Goal: Obtain resource: Download file/media

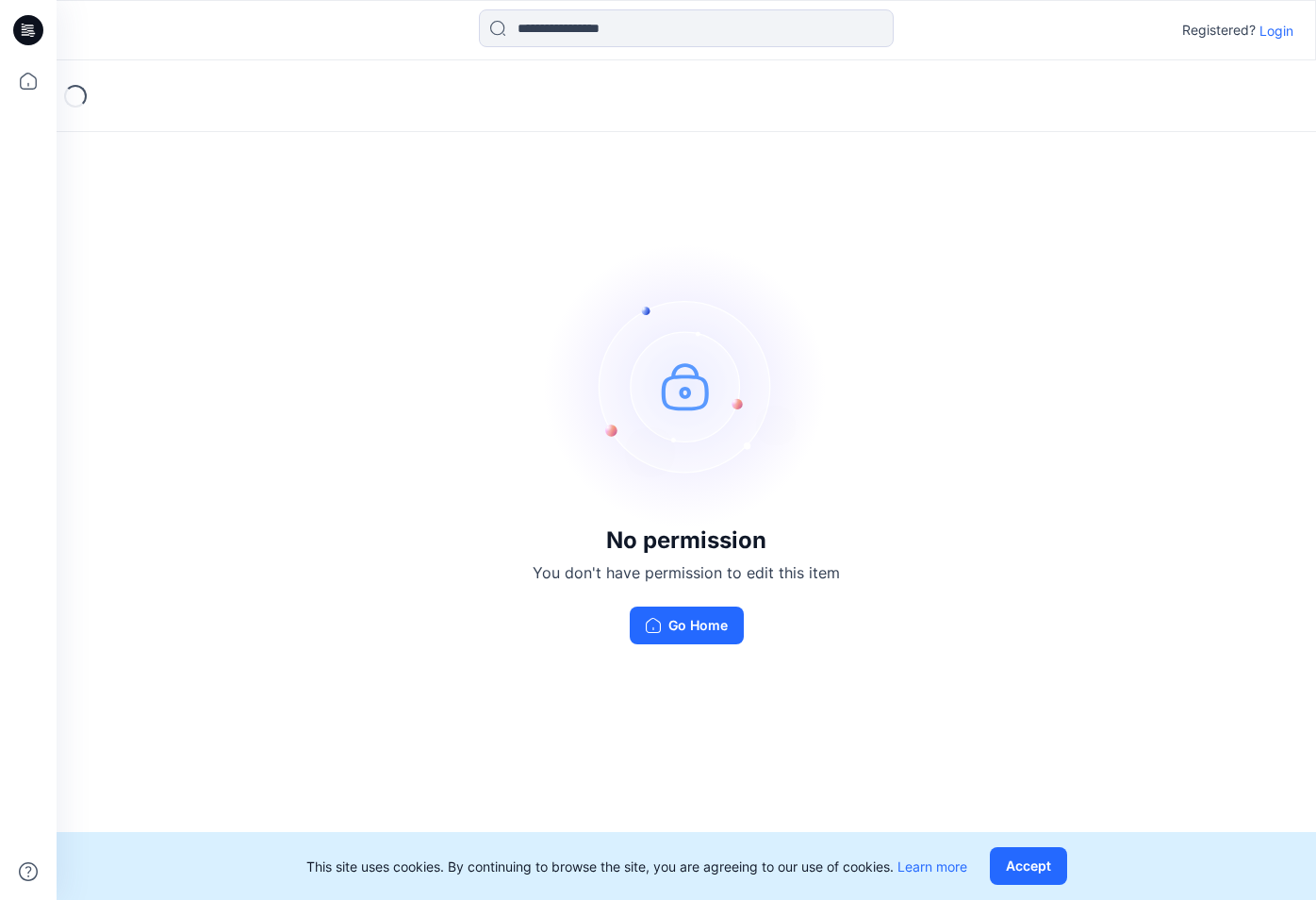
click at [1279, 32] on p "Login" at bounding box center [1276, 30] width 34 height 19
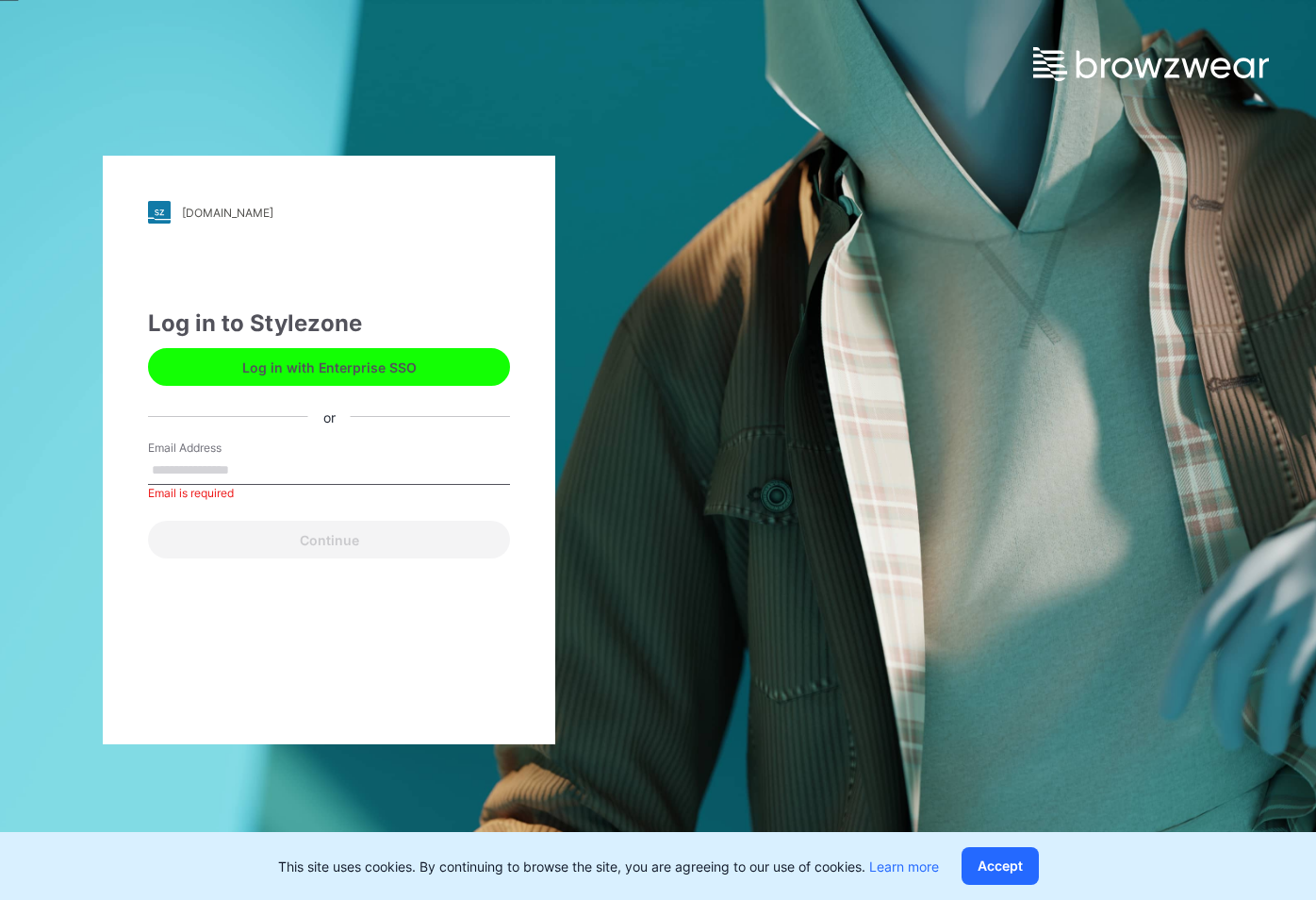
click at [227, 468] on input "Email Address" at bounding box center [329, 470] width 362 height 28
type input "**********"
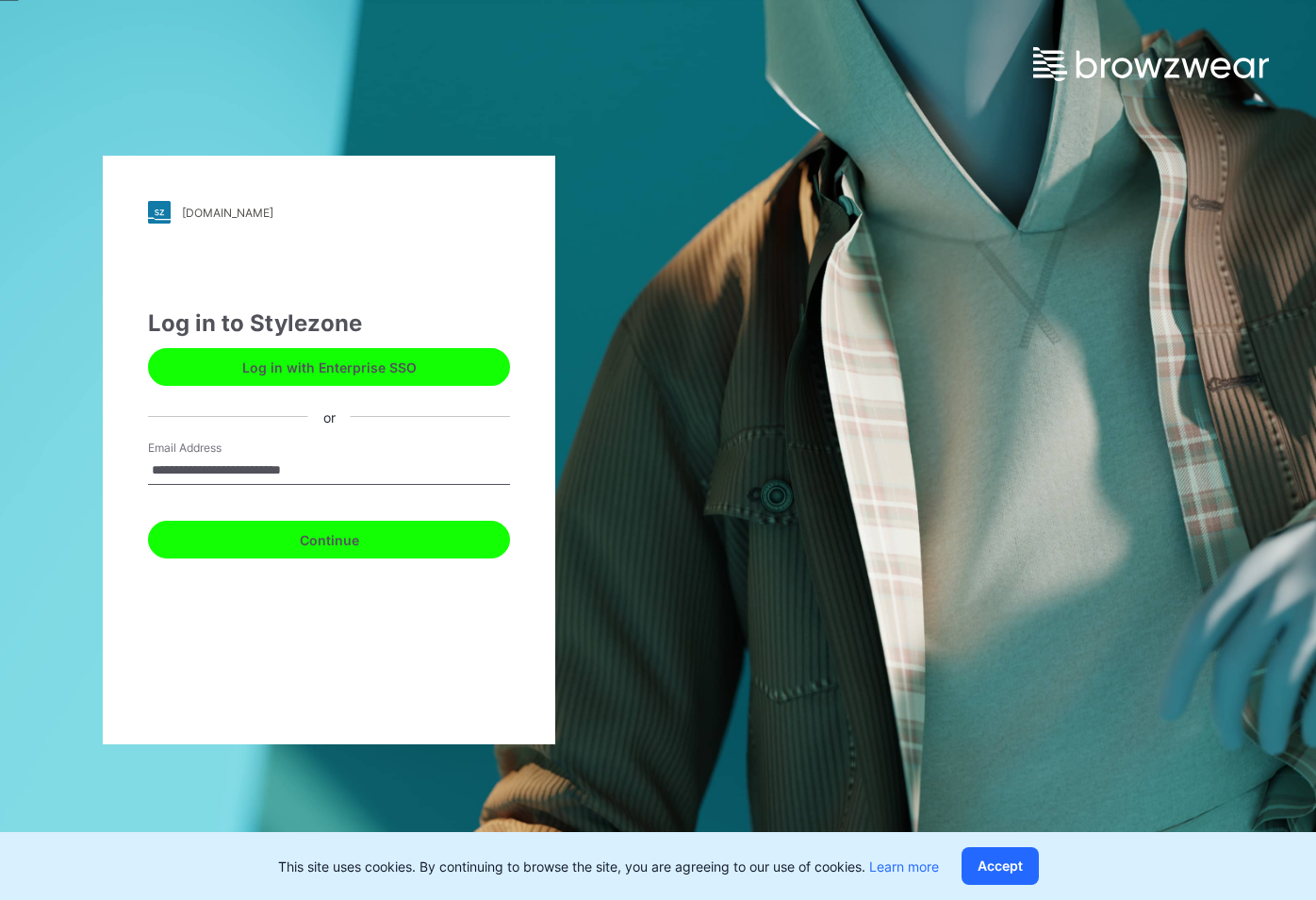
click at [271, 536] on button "Continue" at bounding box center [329, 539] width 362 height 38
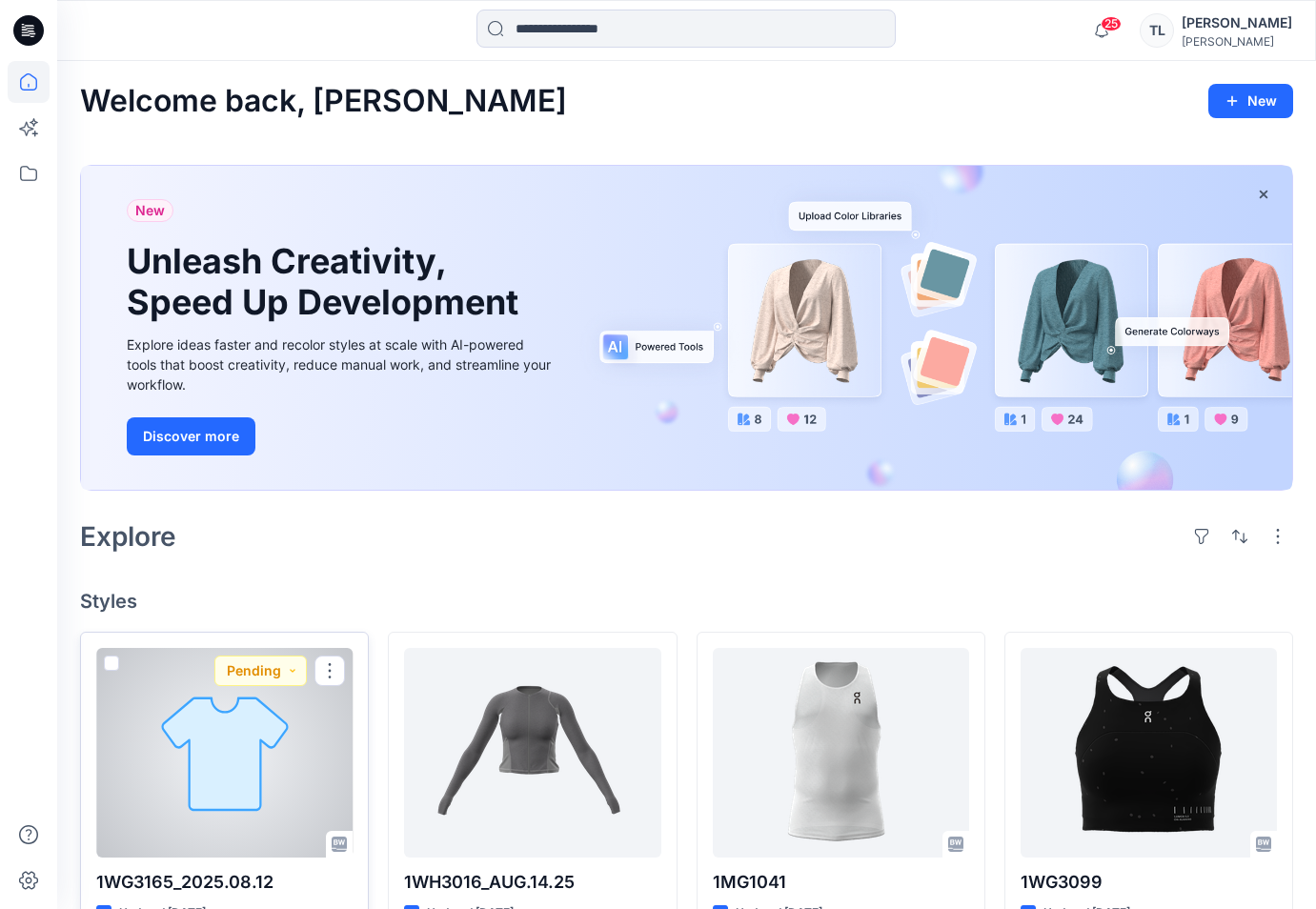
click at [279, 744] on div at bounding box center [224, 752] width 257 height 210
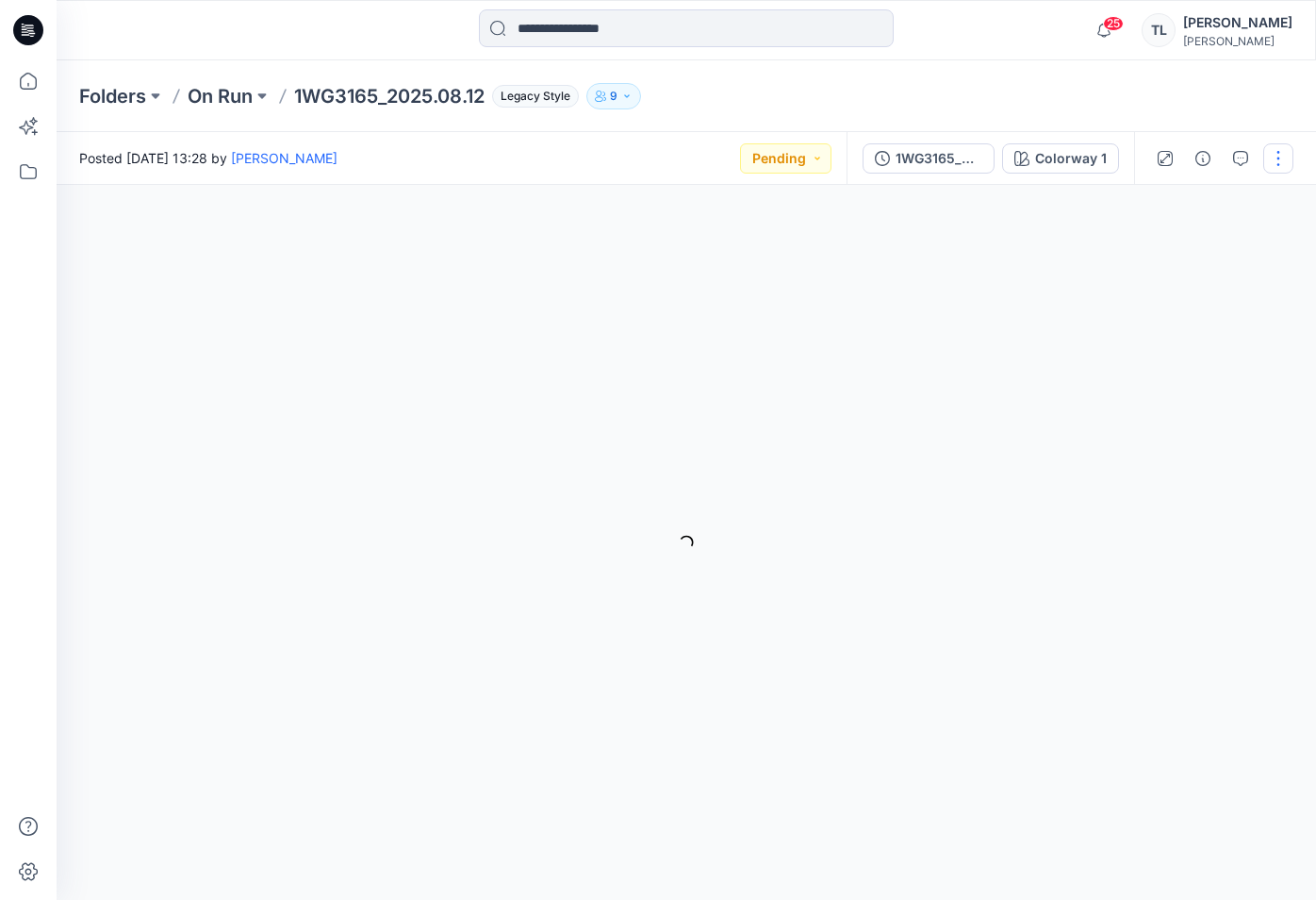
click at [1274, 157] on button "button" at bounding box center [1278, 158] width 30 height 30
click at [1079, 159] on div "Colorway 1" at bounding box center [1072, 158] width 72 height 20
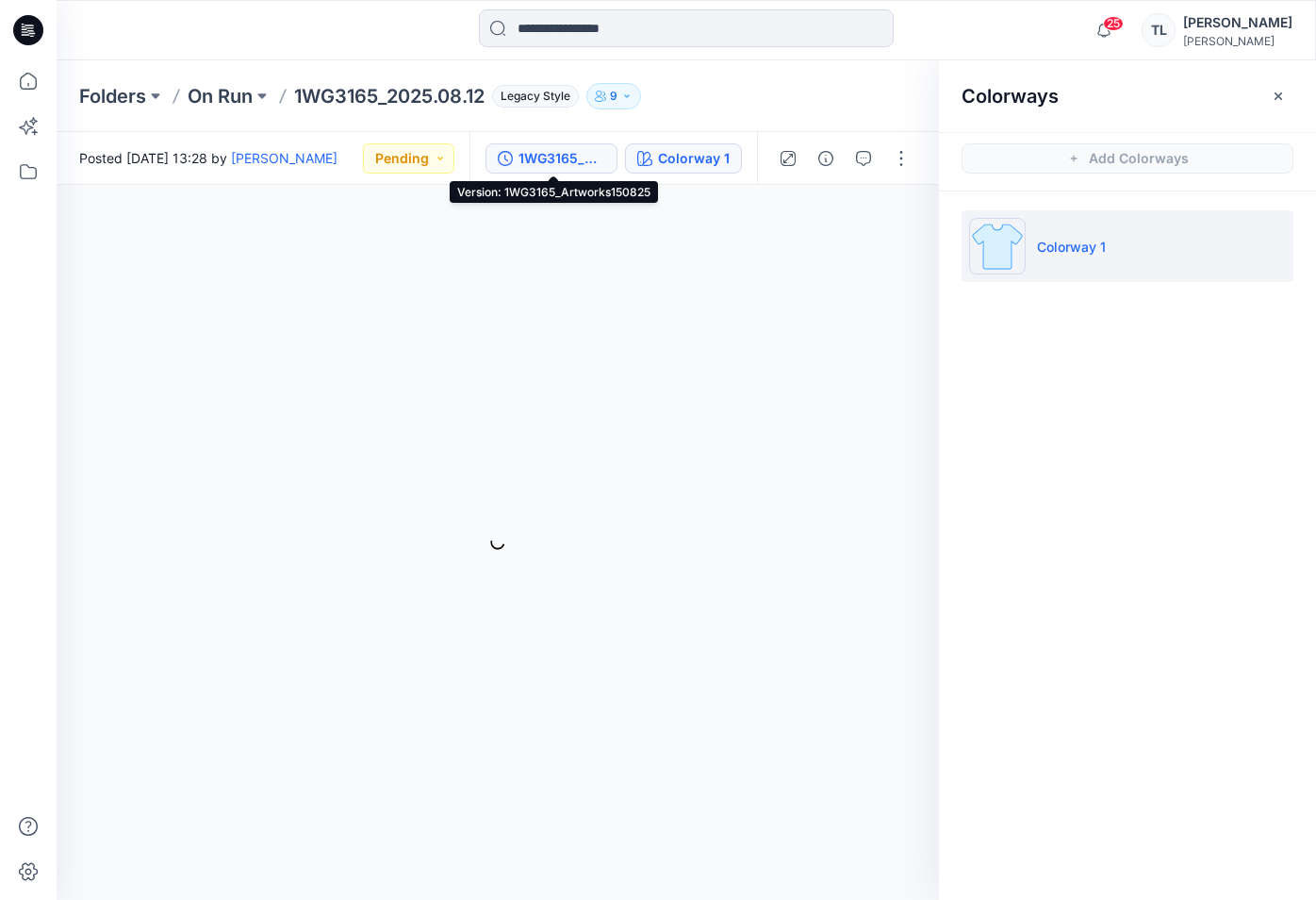
click at [571, 170] on button "1WG3165_Artworks150825" at bounding box center [552, 158] width 132 height 30
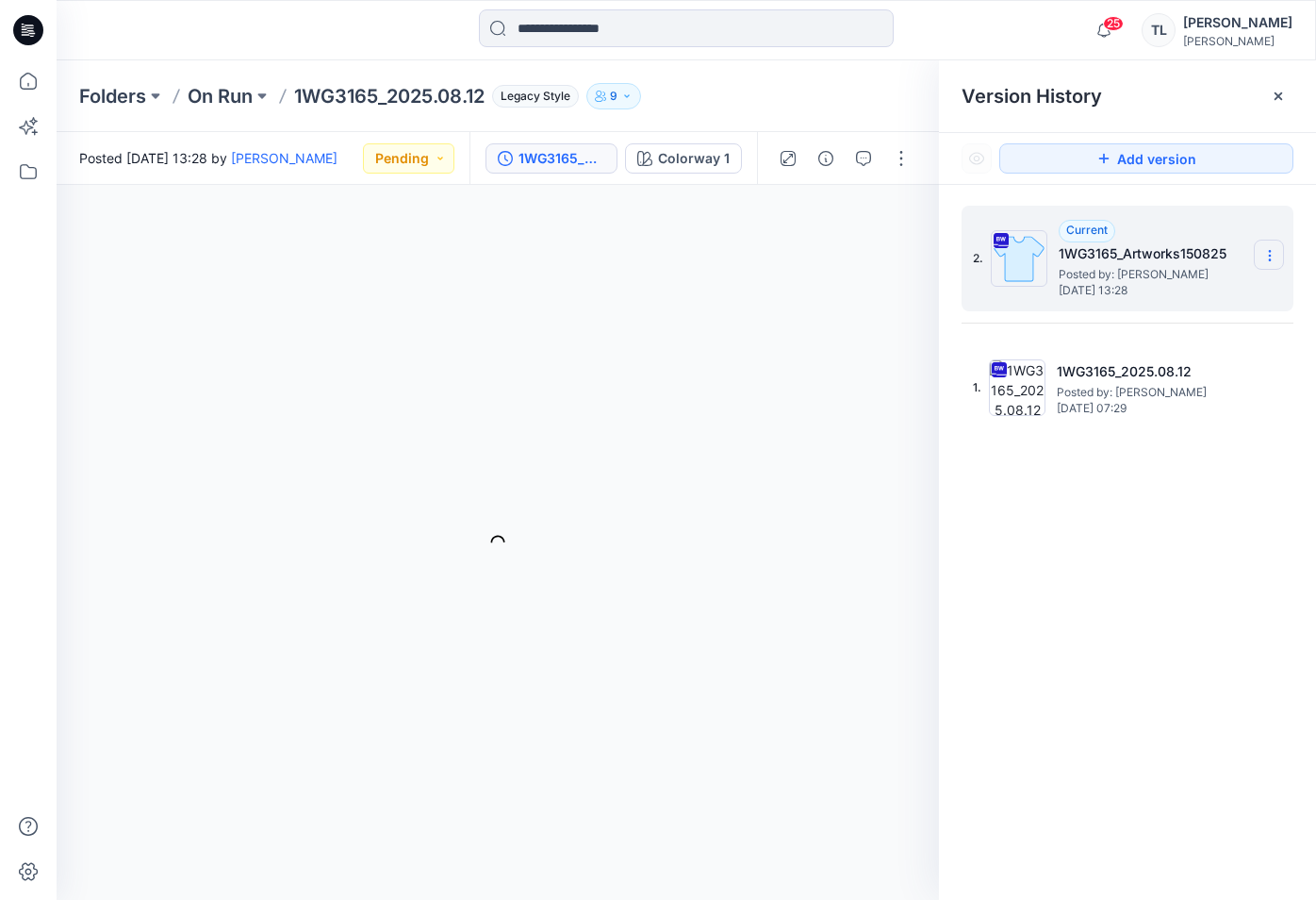
click at [1270, 260] on icon at bounding box center [1269, 259] width 1 height 1
click at [1188, 296] on span "Download Source BW File" at bounding box center [1174, 292] width 157 height 22
